Goal: Find specific fact

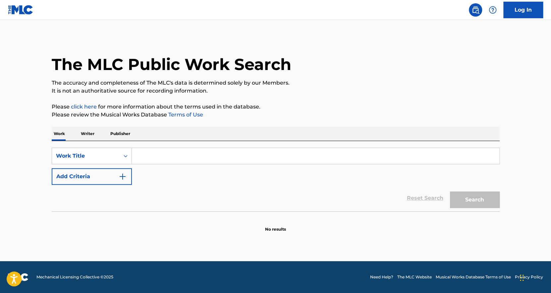
click at [153, 155] on input "Search Form" at bounding box center [315, 156] width 367 height 16
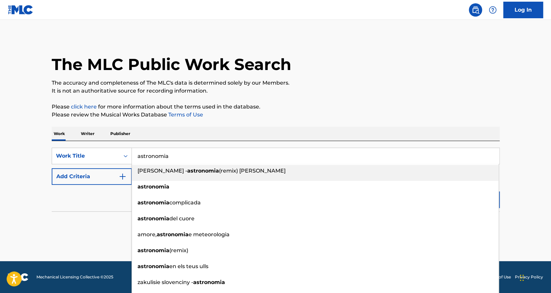
type input "astronomia"
click at [161, 127] on div "Work Writer Publisher" at bounding box center [276, 134] width 448 height 14
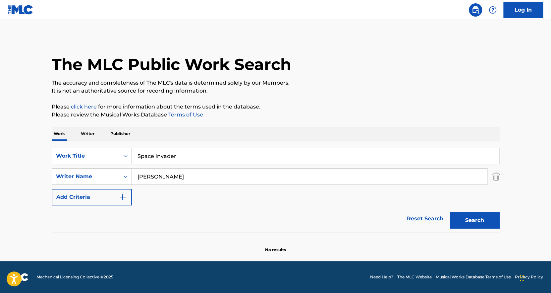
click at [159, 183] on input "[PERSON_NAME]" at bounding box center [309, 176] width 355 height 16
click at [160, 181] on input "[PERSON_NAME]" at bounding box center [309, 176] width 355 height 16
click at [158, 154] on input "Space Invader" at bounding box center [315, 156] width 367 height 16
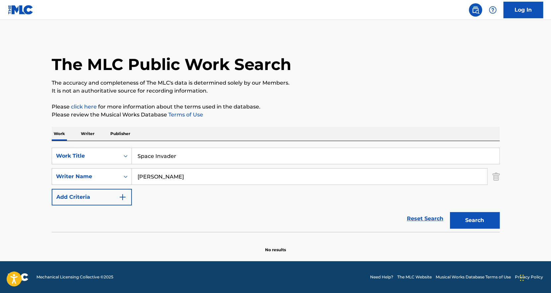
click at [157, 155] on input "Space Invader" at bounding box center [315, 156] width 367 height 16
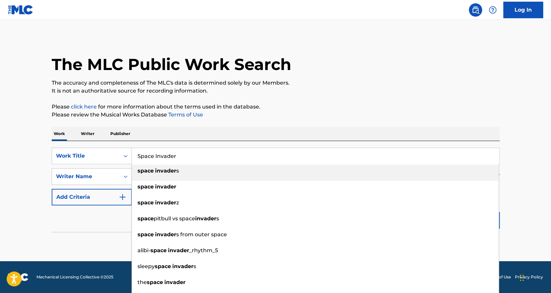
click at [157, 155] on input "Space Invader" at bounding box center [315, 156] width 367 height 16
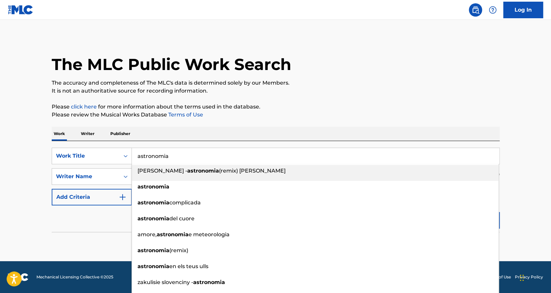
type input "astronomia"
click at [106, 135] on div "Work Writer Publisher" at bounding box center [276, 134] width 448 height 14
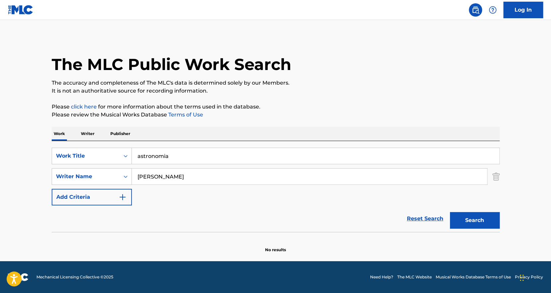
click at [165, 180] on input "[PERSON_NAME]" at bounding box center [309, 176] width 355 height 16
paste input "Anton Igumnov"
type input "Anton Igumnov"
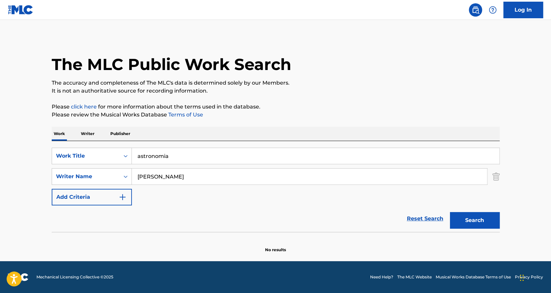
click at [469, 222] on button "Search" at bounding box center [475, 220] width 50 height 17
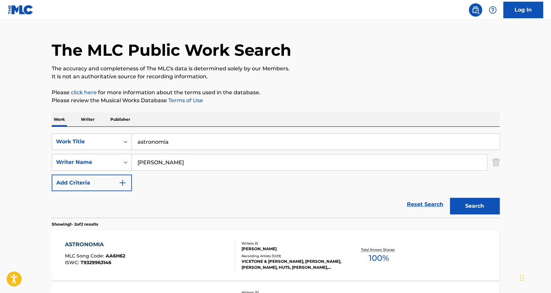
scroll to position [66, 0]
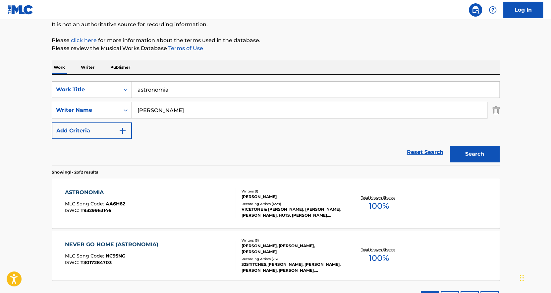
click at [334, 195] on div "ANTON IGUMNOV" at bounding box center [292, 196] width 100 height 6
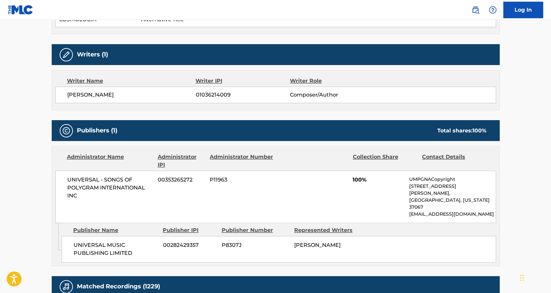
scroll to position [298, 0]
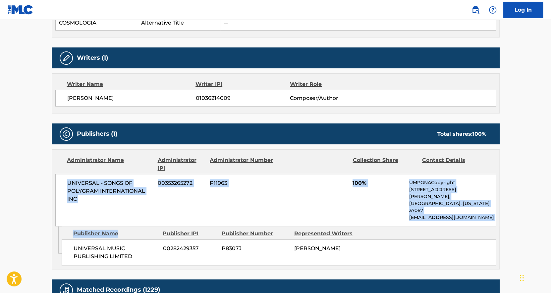
drag, startPoint x: 65, startPoint y: 175, endPoint x: 108, endPoint y: 214, distance: 57.7
click at [111, 214] on div "Administrator Name Administrator IPI Administrator Number Collection Share Cont…" at bounding box center [276, 209] width 448 height 120
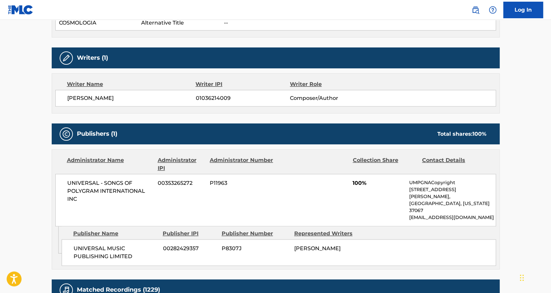
click at [374, 251] on div "Admin Original Publisher Connecting Line Publisher Name Publisher IPI Publisher…" at bounding box center [275, 247] width 447 height 43
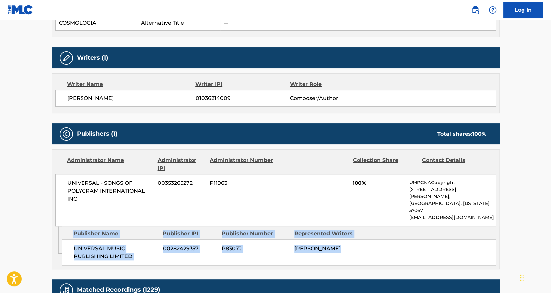
drag, startPoint x: 73, startPoint y: 215, endPoint x: 350, endPoint y: 235, distance: 277.7
click at [350, 235] on div "Publisher Name Publisher IPI Publisher Number Represented Writers UNIVERSAL MUS…" at bounding box center [281, 245] width 438 height 39
copy div "Publisher Name Publisher IPI Publisher Number Represented Writers UNIVERSAL MUS…"
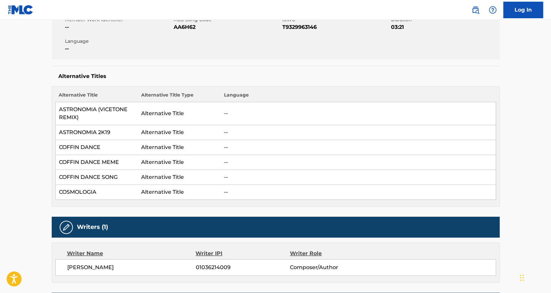
scroll to position [0, 0]
